Goal: Information Seeking & Learning: Learn about a topic

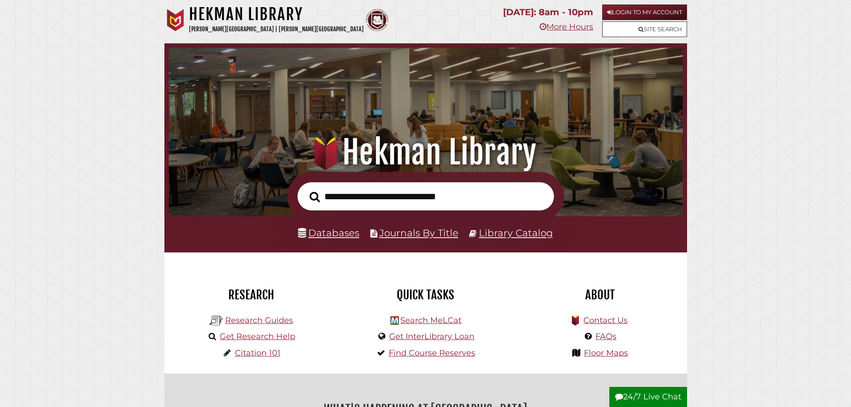
scroll to position [170, 509]
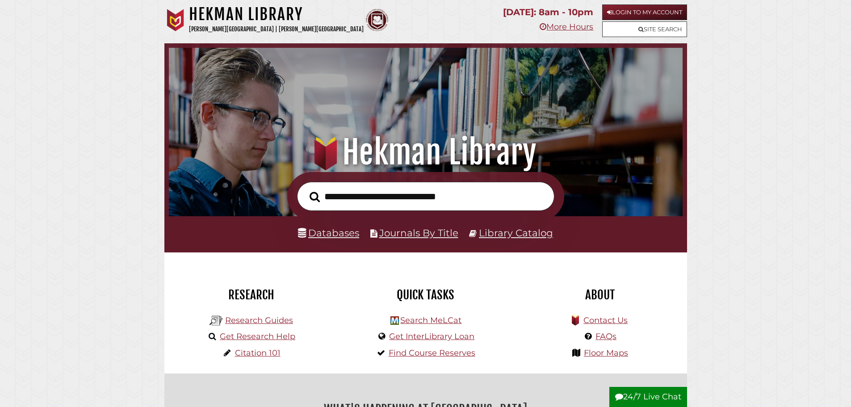
scroll to position [170, 509]
click at [348, 232] on link "Databases" at bounding box center [328, 233] width 61 height 12
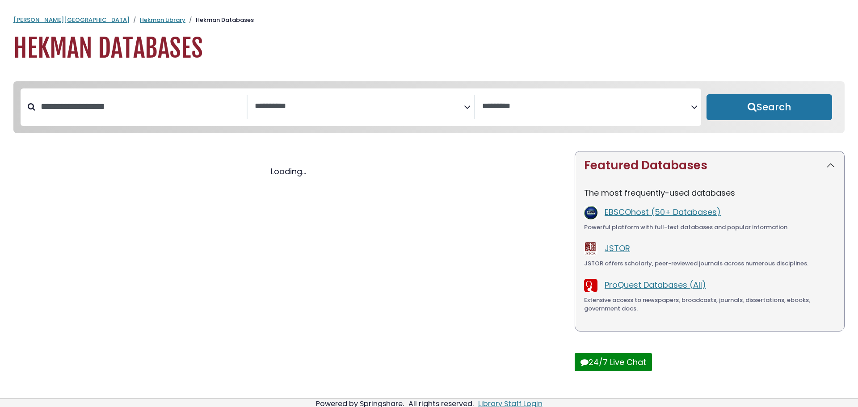
select select "Database Subject Filter"
select select "Database Vendors Filter"
select select "Database Subject Filter"
select select "Database Vendors Filter"
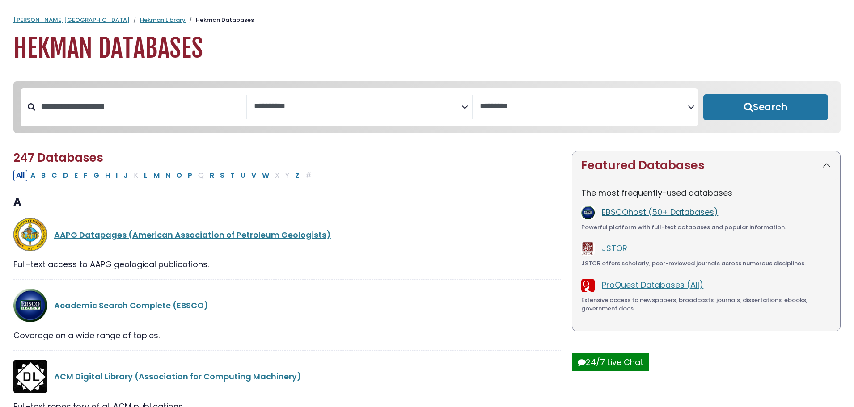
click at [631, 213] on link "EBSCOhost (50+ Databases)" at bounding box center [660, 211] width 116 height 11
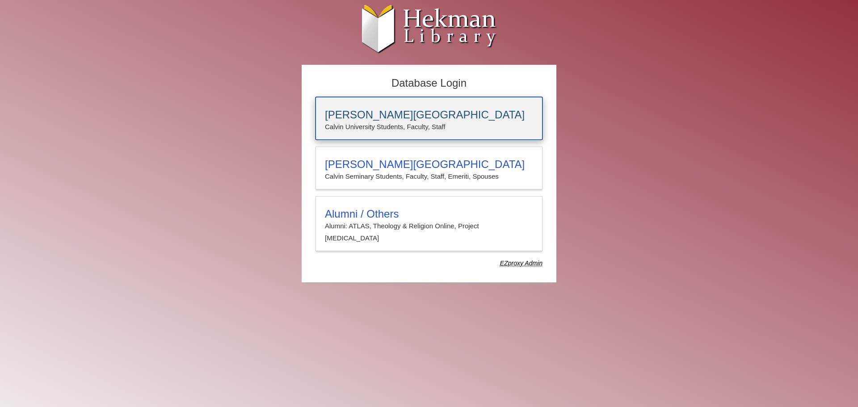
click at [336, 114] on h3 "[PERSON_NAME][GEOGRAPHIC_DATA]" at bounding box center [429, 115] width 208 height 13
